Goal: Information Seeking & Learning: Learn about a topic

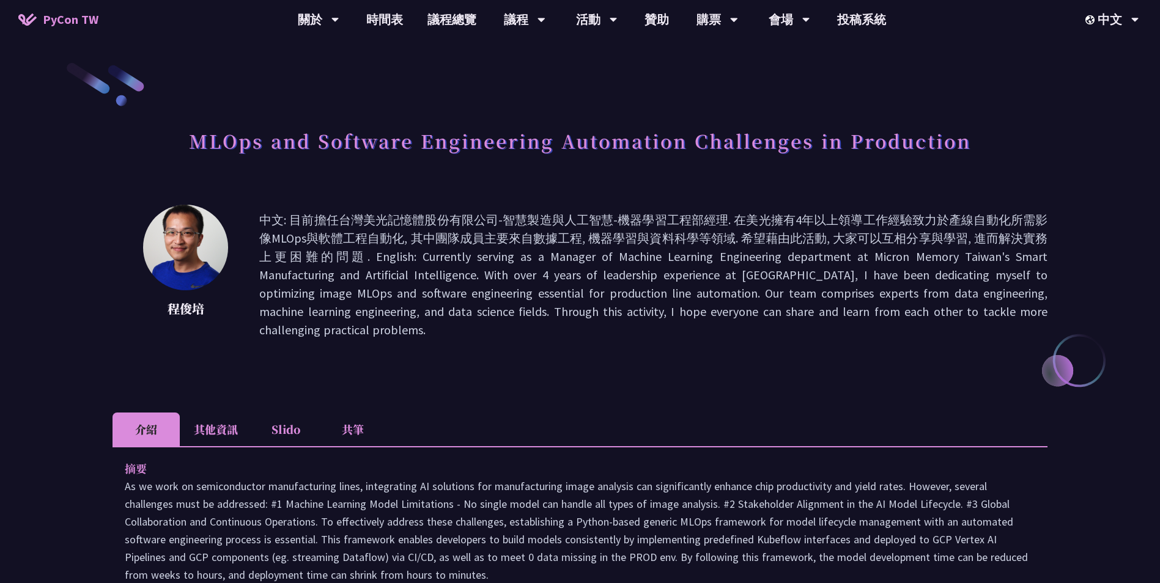
scroll to position [347, 0]
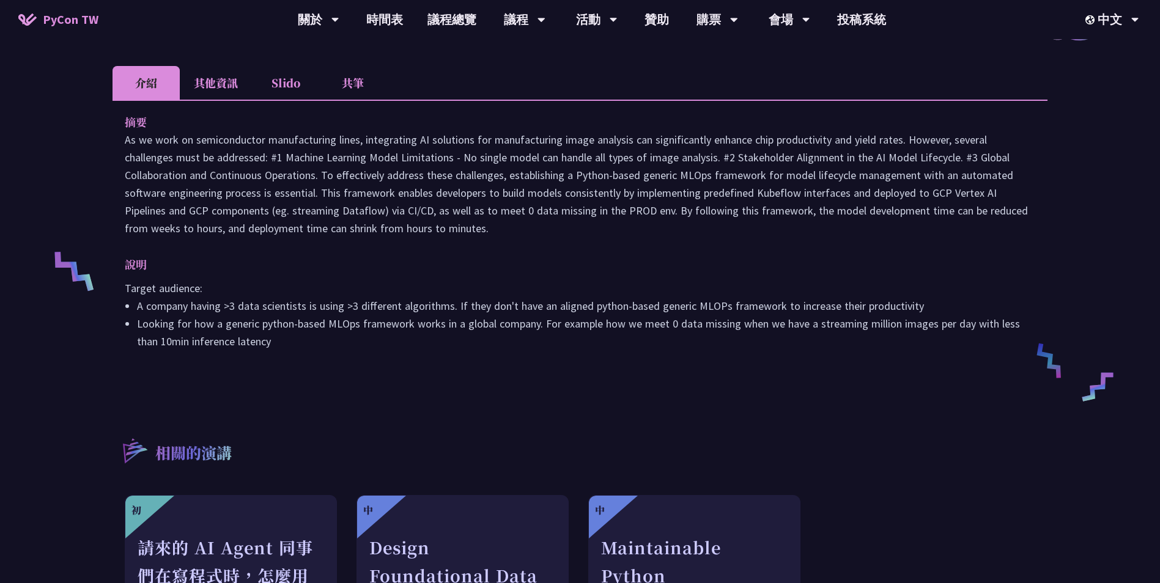
click at [210, 66] on li "其他資訊" at bounding box center [216, 83] width 72 height 34
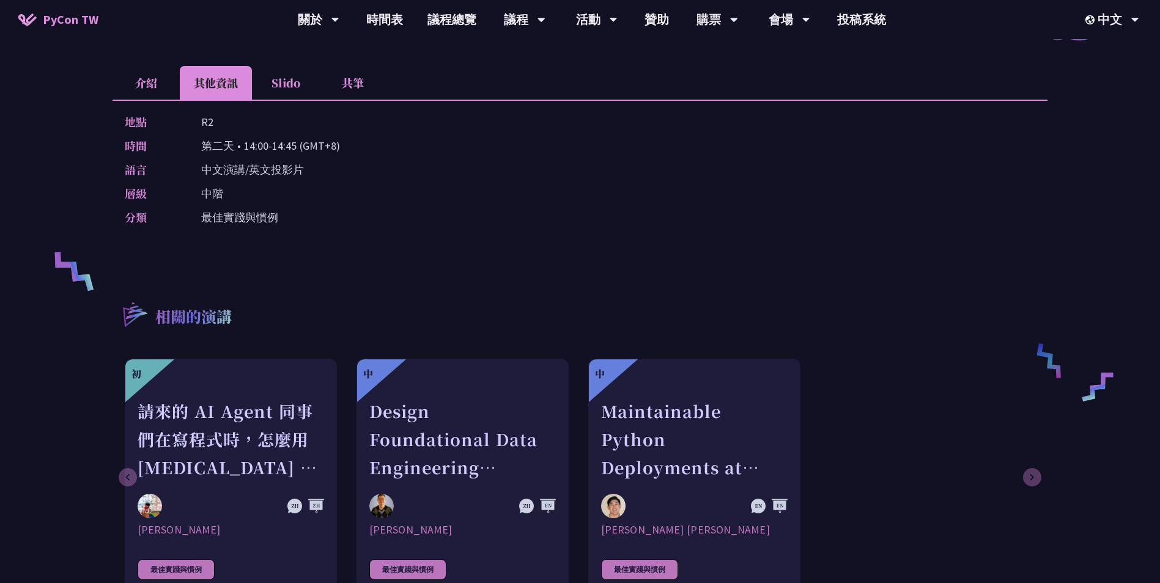
click at [297, 76] on li "Slido" at bounding box center [285, 83] width 67 height 34
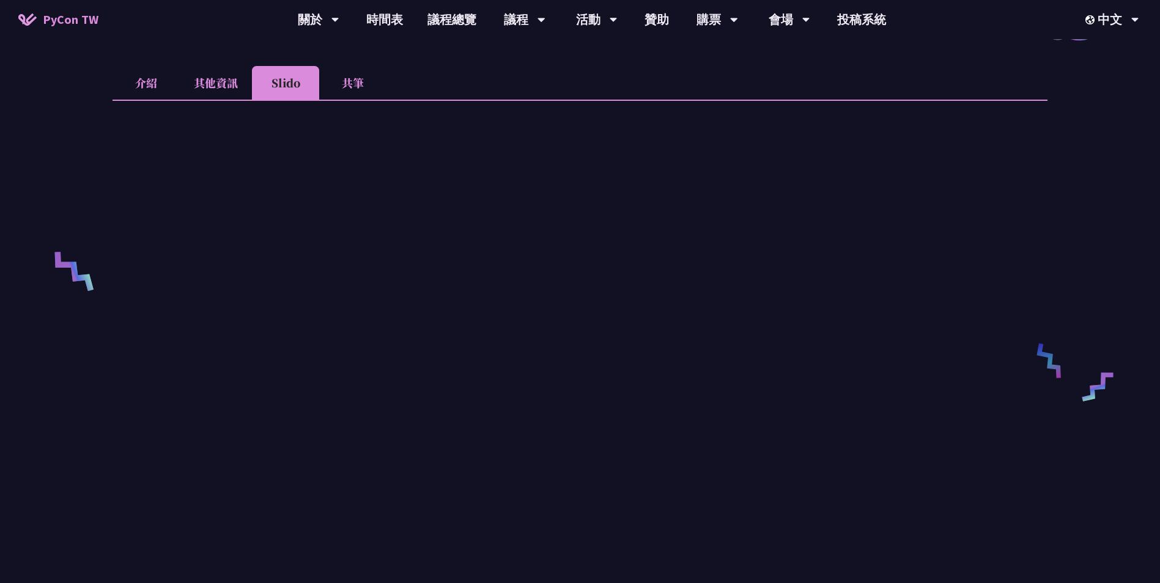
click at [354, 66] on li "共筆" at bounding box center [352, 83] width 67 height 34
click at [213, 66] on li "其他資訊" at bounding box center [216, 83] width 72 height 34
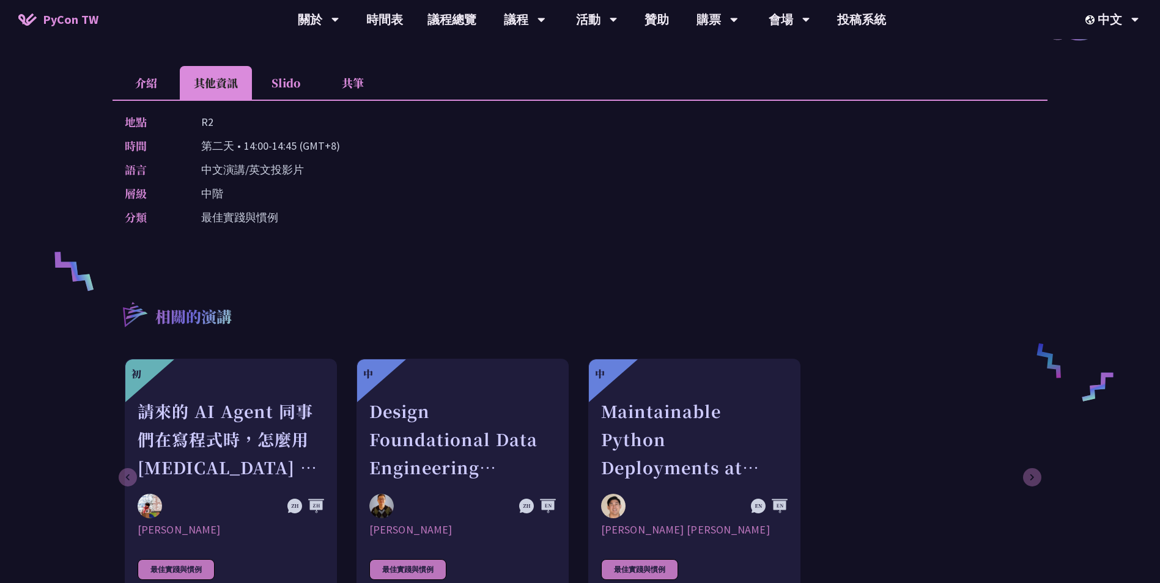
click at [154, 67] on li "介紹" at bounding box center [146, 83] width 67 height 34
